Goal: Information Seeking & Learning: Learn about a topic

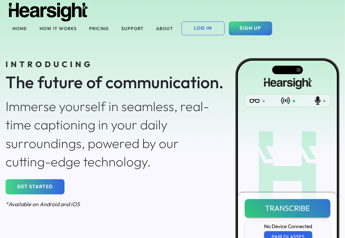
click at [16, 27] on div "INTRODUCING The future of communication. Immerse yourself in seamless, real-tim…" at bounding box center [172, 164] width 345 height 279
click at [61, 29] on div "INTRODUCING The future of communication. Immerse yourself in seamless, real-tim…" at bounding box center [172, 164] width 345 height 279
click at [111, 53] on div "INTRODUCING The future of communication. Immerse yourself in seamless, real-tim…" at bounding box center [115, 135] width 230 height 164
drag, startPoint x: 141, startPoint y: 28, endPoint x: 134, endPoint y: 27, distance: 7.0
click at [140, 27] on div "INTRODUCING The future of communication. Immerse yourself in seamless, real-tim…" at bounding box center [172, 164] width 345 height 279
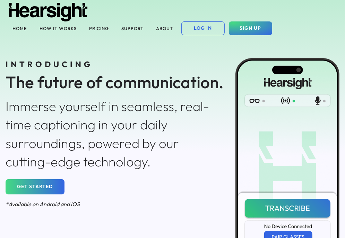
drag, startPoint x: 134, startPoint y: 27, endPoint x: 142, endPoint y: 27, distance: 8.0
click at [140, 27] on div "INTRODUCING The future of communication. Immerse yourself in seamless, real-tim…" at bounding box center [172, 164] width 345 height 279
drag, startPoint x: 164, startPoint y: 27, endPoint x: 186, endPoint y: 29, distance: 21.9
click at [165, 27] on div "INTRODUCING The future of communication. Immerse yourself in seamless, real-tim…" at bounding box center [172, 164] width 345 height 279
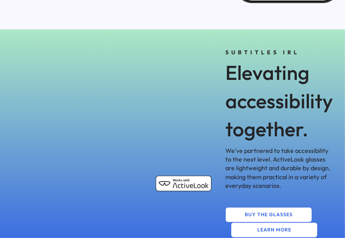
scroll to position [281, 0]
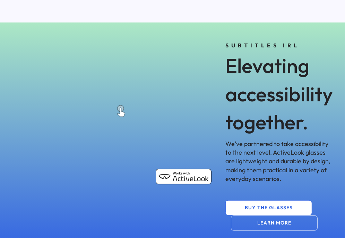
click at [260, 223] on button "LEARN MORE" at bounding box center [274, 223] width 87 height 15
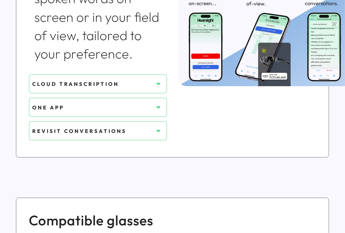
scroll to position [374, 0]
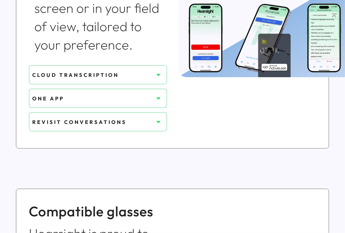
click at [155, 75] on icon at bounding box center [158, 74] width 7 height 7
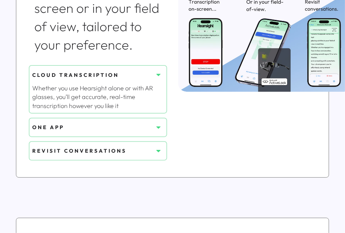
click at [155, 75] on icon at bounding box center [158, 74] width 7 height 7
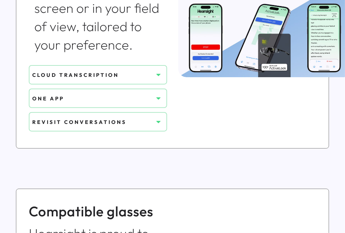
click at [159, 98] on use at bounding box center [158, 99] width 4 height 2
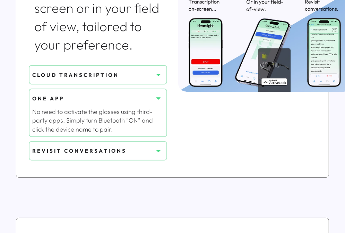
click at [159, 98] on use at bounding box center [158, 99] width 4 height 2
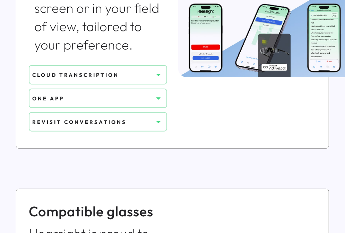
click at [159, 119] on icon at bounding box center [158, 122] width 7 height 7
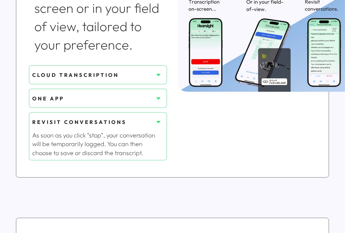
click at [159, 119] on icon at bounding box center [158, 122] width 7 height 7
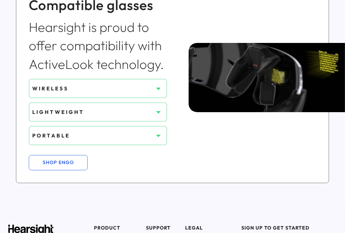
scroll to position [587, 0]
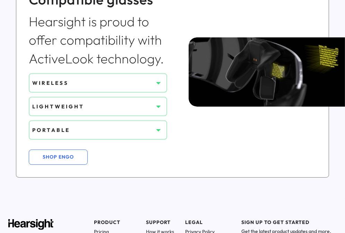
click at [156, 127] on icon at bounding box center [158, 130] width 7 height 7
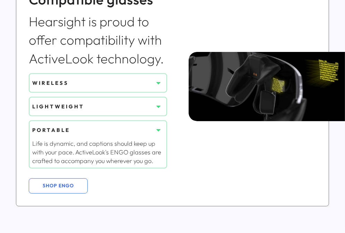
click at [156, 127] on icon at bounding box center [158, 130] width 7 height 7
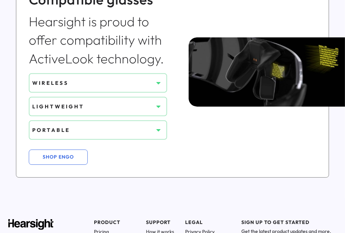
click at [279, 81] on img at bounding box center [304, 71] width 231 height 69
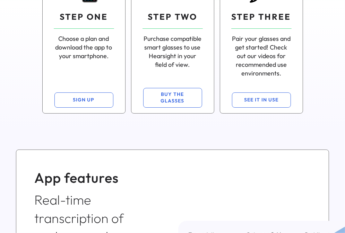
scroll to position [79, 0]
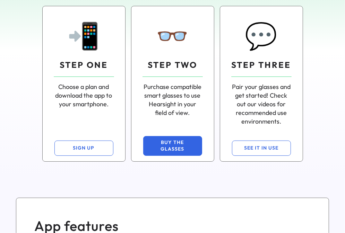
click at [166, 149] on button "BUY THE GLASSES" at bounding box center [172, 146] width 59 height 20
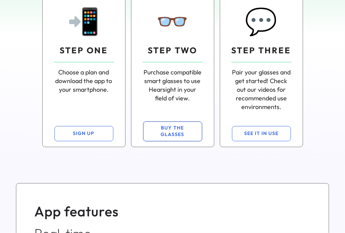
scroll to position [114, 0]
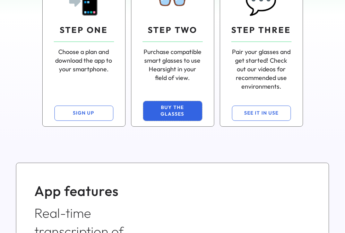
click at [179, 117] on button "BUY THE GLASSES" at bounding box center [172, 111] width 59 height 20
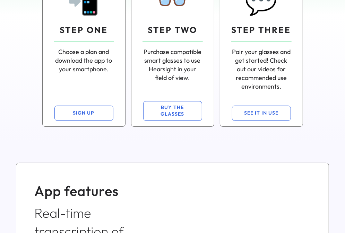
drag, startPoint x: 344, startPoint y: 82, endPoint x: 344, endPoint y: 95, distance: 13.2
click at [344, 97] on div "How it works. 📲 STEP ONE Choose a plan and download the app to your smartphone.…" at bounding box center [172, 27] width 345 height 232
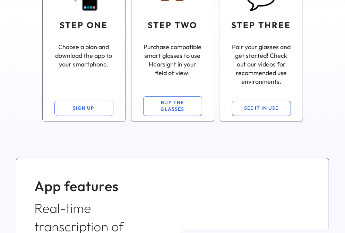
scroll to position [0, 0]
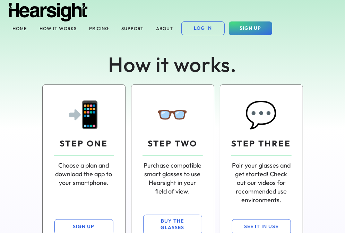
click at [101, 28] on div "How it works. 📲 STEP ONE Choose a plan and download the app to your smartphone.…" at bounding box center [172, 141] width 345 height 232
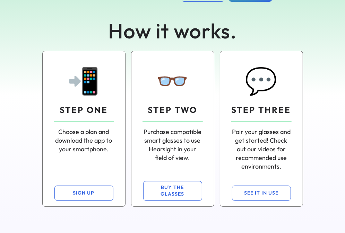
scroll to position [35, 0]
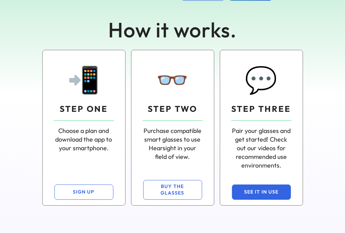
click at [266, 187] on button "SEE IT IN USE" at bounding box center [261, 192] width 59 height 15
